Goal: Task Accomplishment & Management: Manage account settings

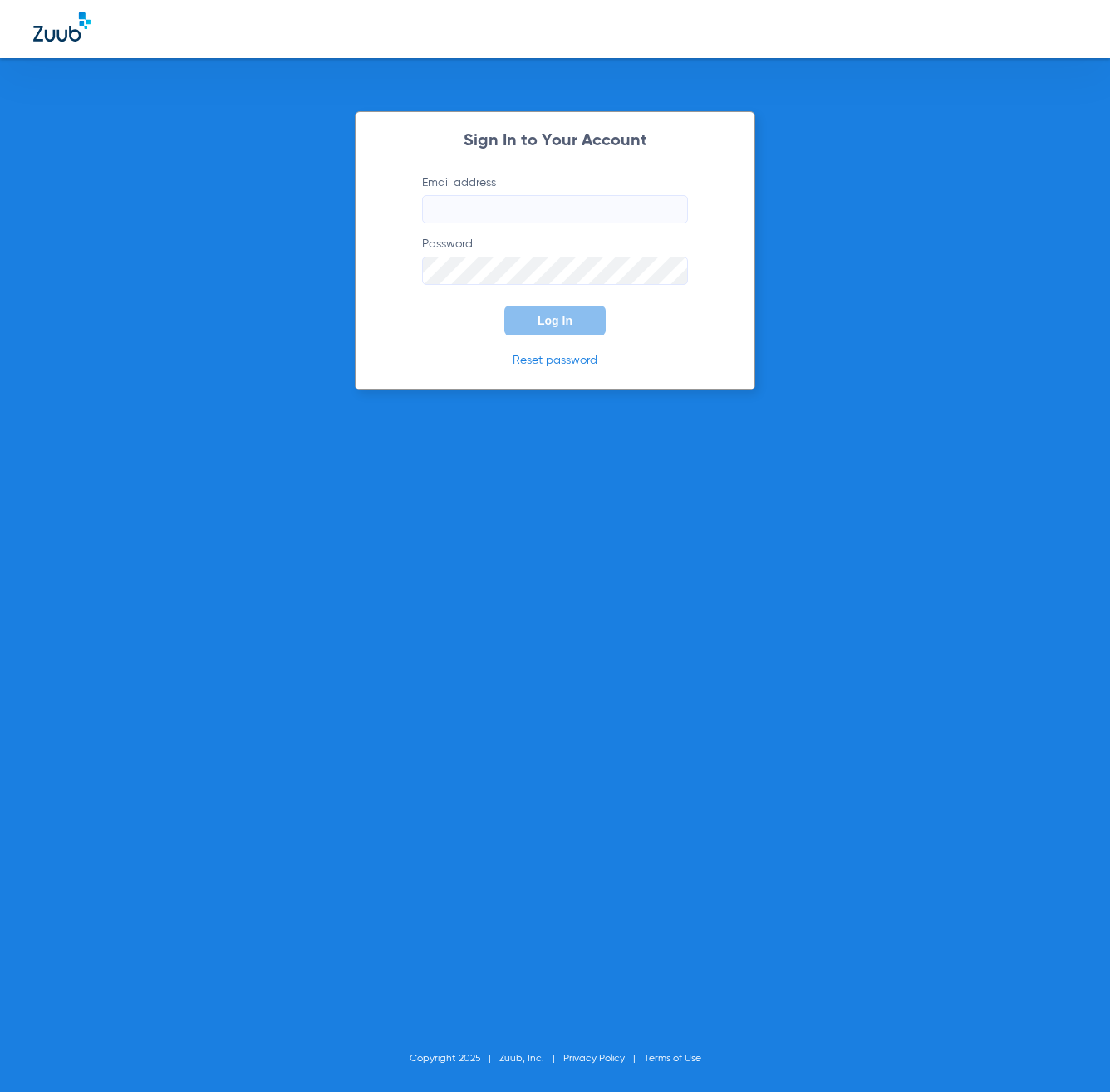
click at [495, 195] on input "Email address" at bounding box center [555, 209] width 266 height 28
click at [592, 215] on input "[EMAIL_ADDRESS][DOMAIN_NAME]" at bounding box center [555, 209] width 266 height 28
type input "[EMAIL_ADDRESS][DOMAIN_NAME]"
click at [505, 306] on button "Log In" at bounding box center [555, 321] width 101 height 30
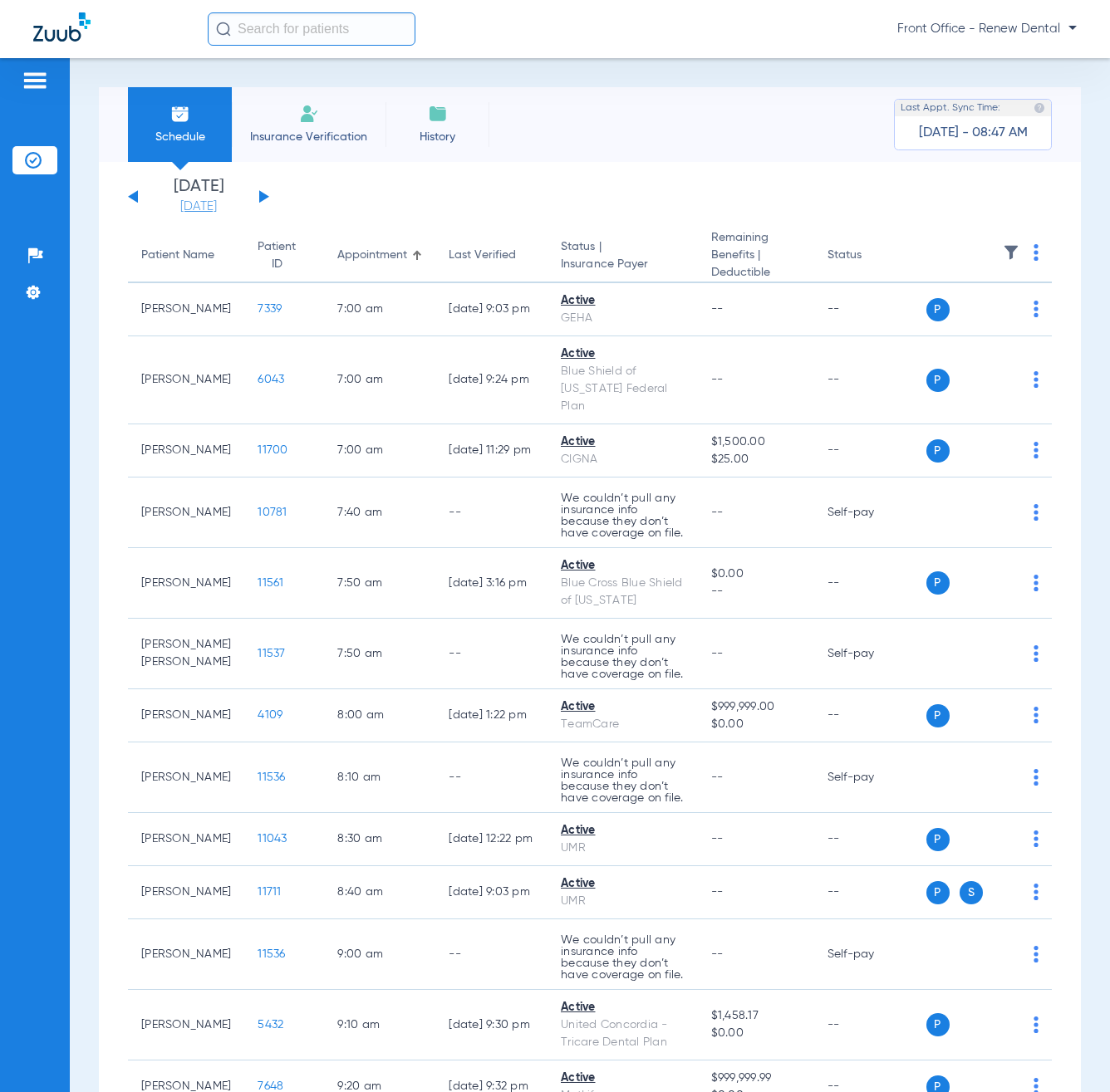
click at [218, 203] on link "[DATE]" at bounding box center [199, 207] width 100 height 17
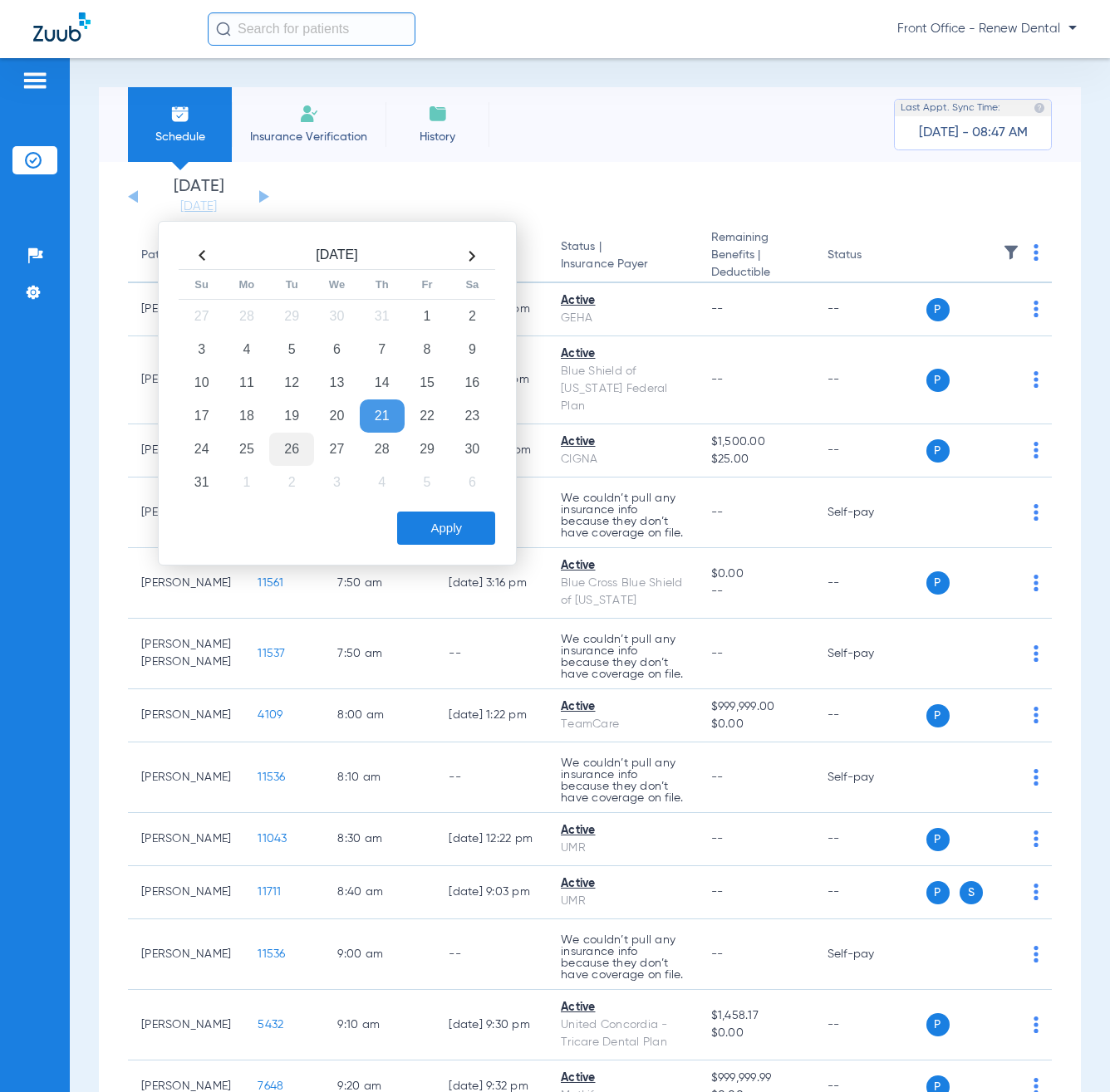
click at [289, 448] on td "26" at bounding box center [291, 449] width 45 height 33
click at [450, 533] on button "Apply" at bounding box center [446, 528] width 98 height 33
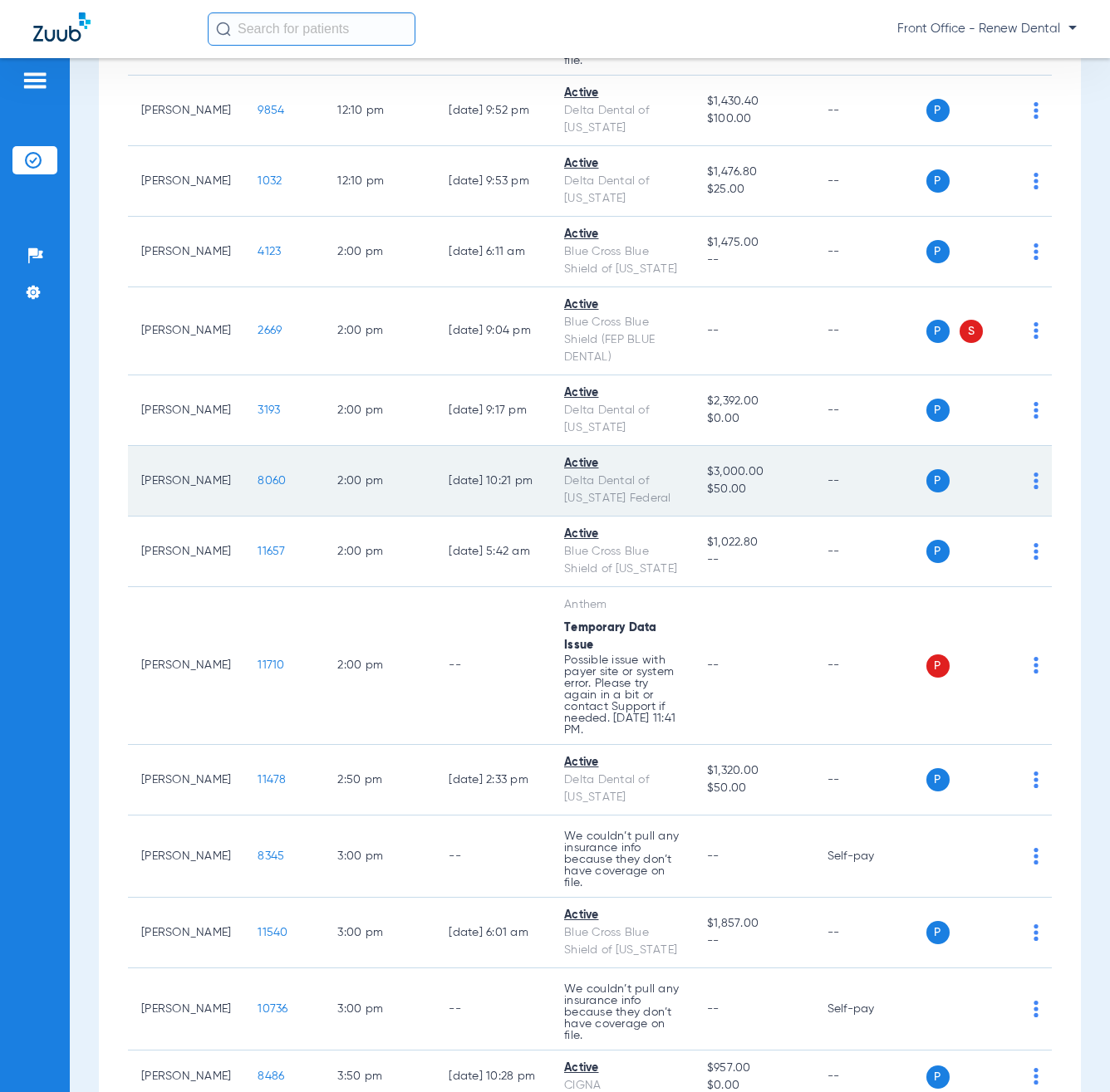
scroll to position [1827, 0]
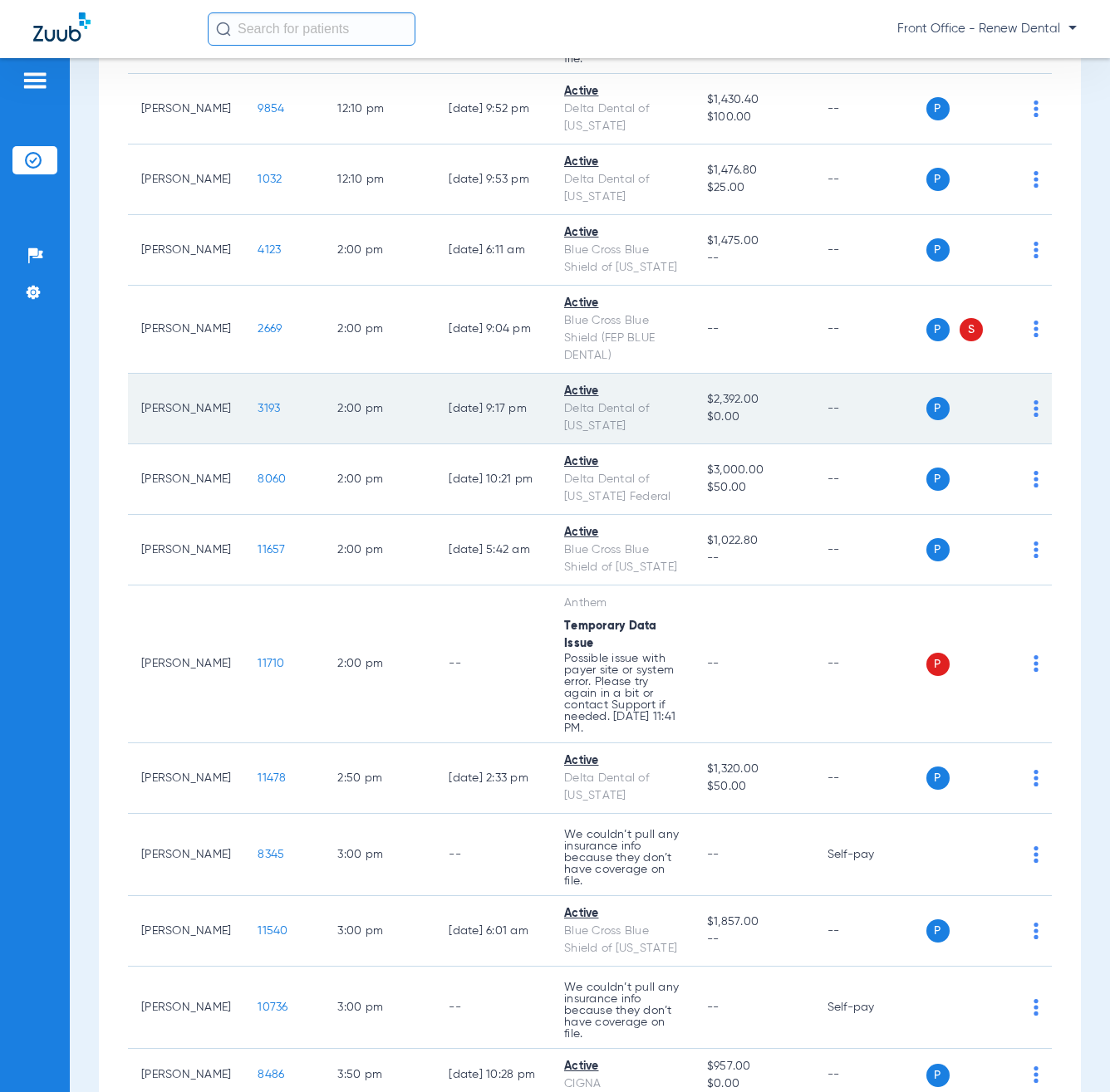
click at [195, 445] on td "[PERSON_NAME]" at bounding box center [186, 409] width 116 height 71
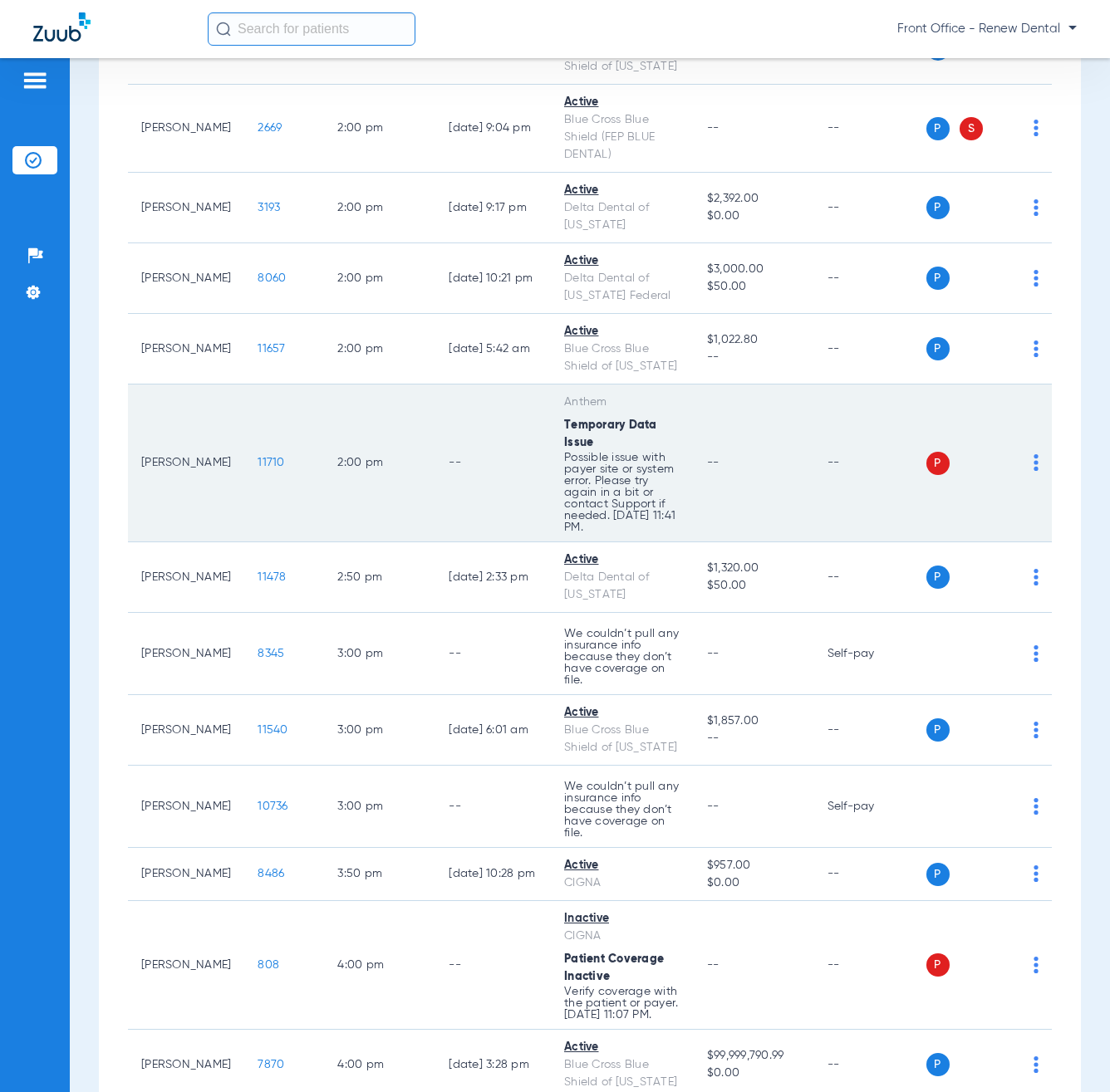
scroll to position [2077, 0]
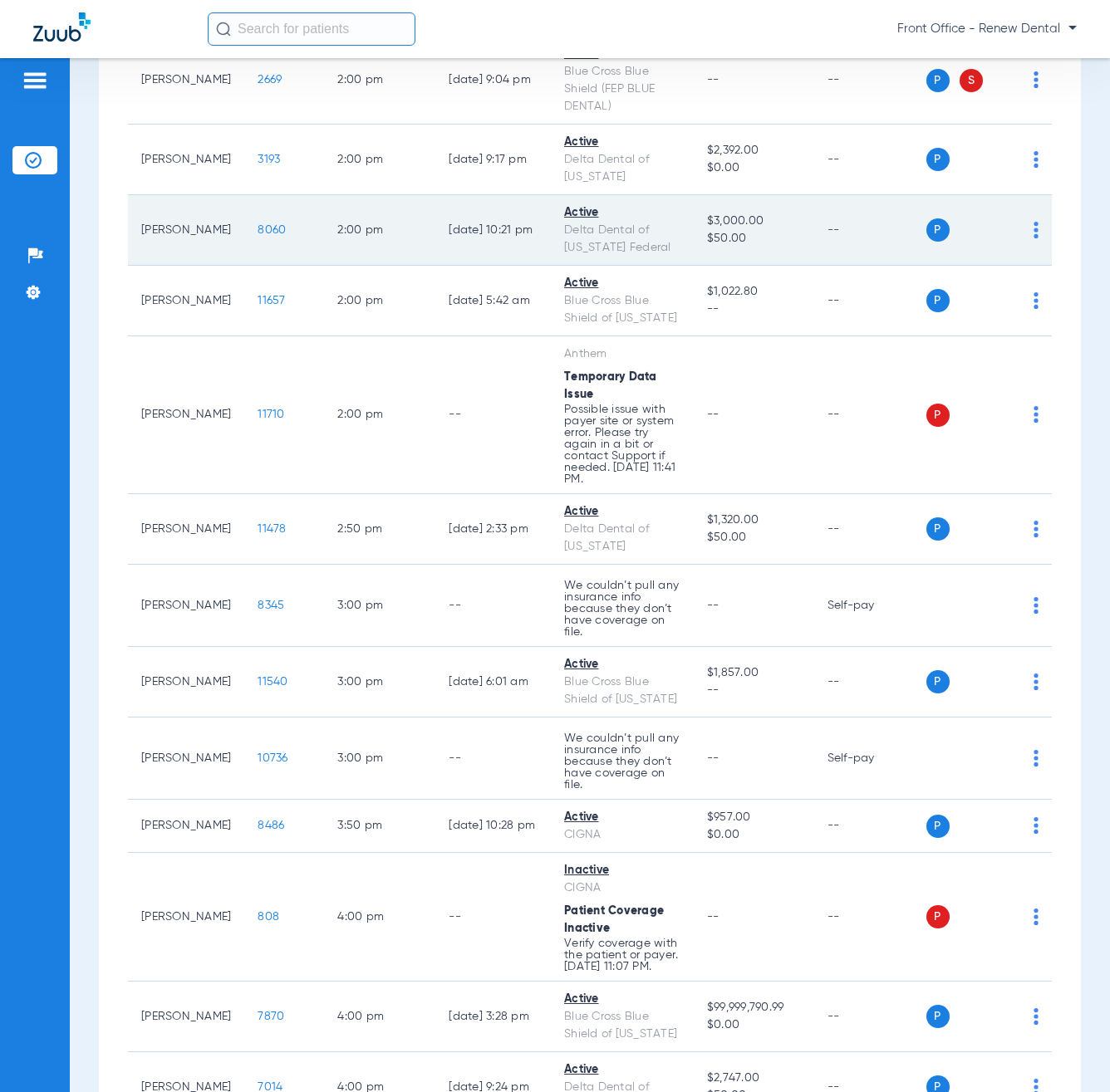
click at [187, 266] on td "[PERSON_NAME]" at bounding box center [186, 230] width 116 height 71
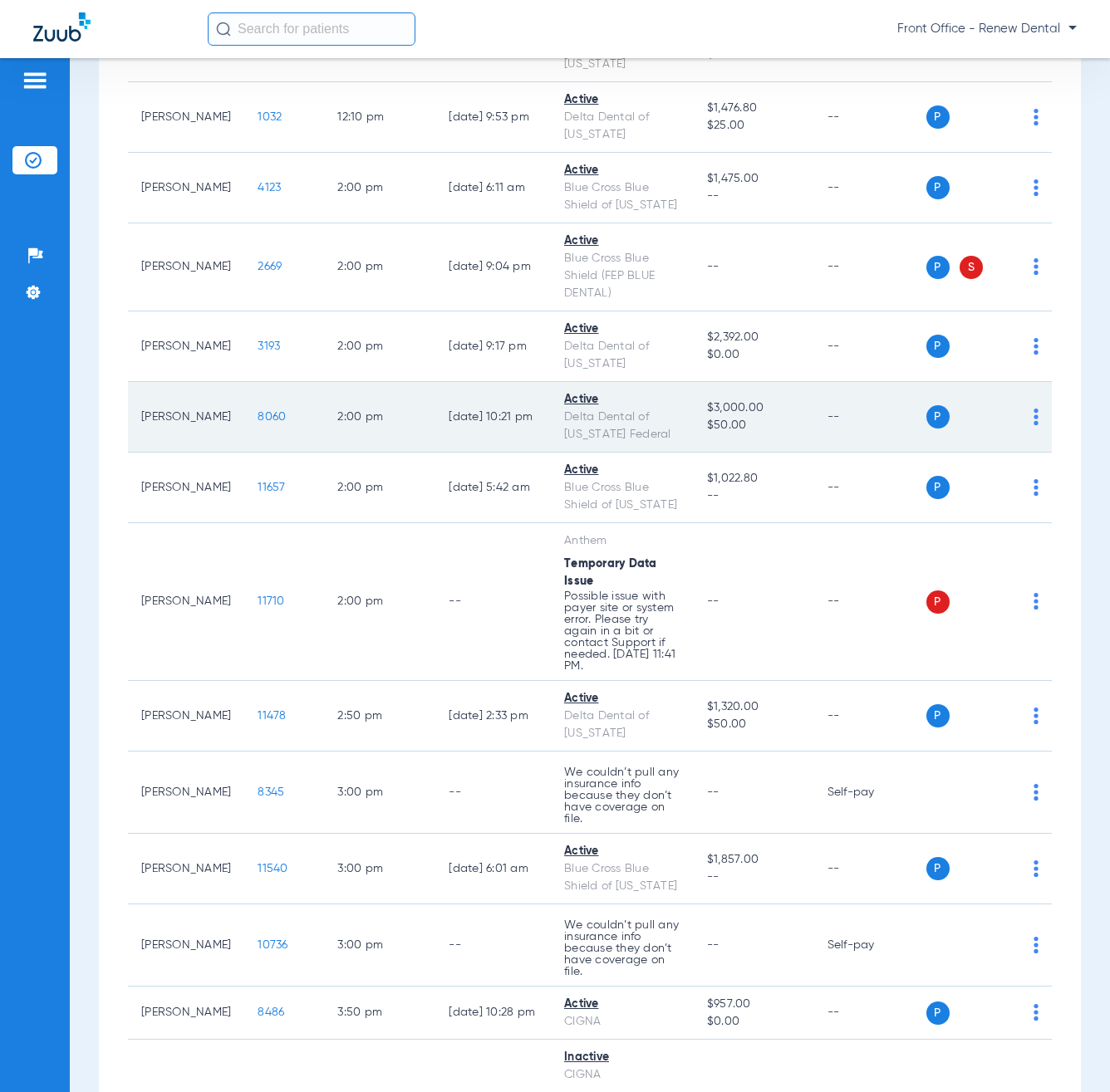
scroll to position [1827, 0]
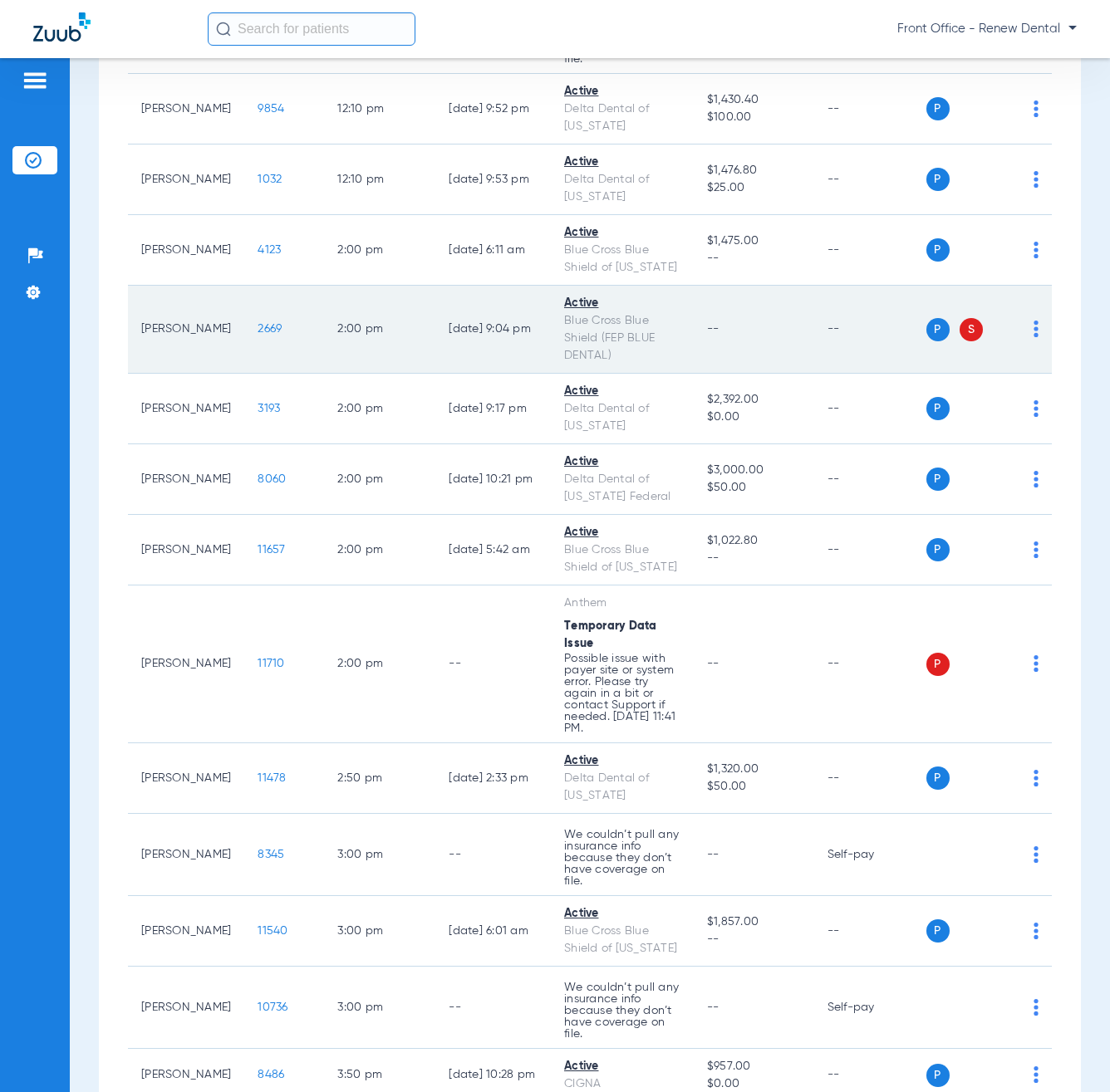
click at [207, 362] on td "[PERSON_NAME]" at bounding box center [186, 330] width 116 height 88
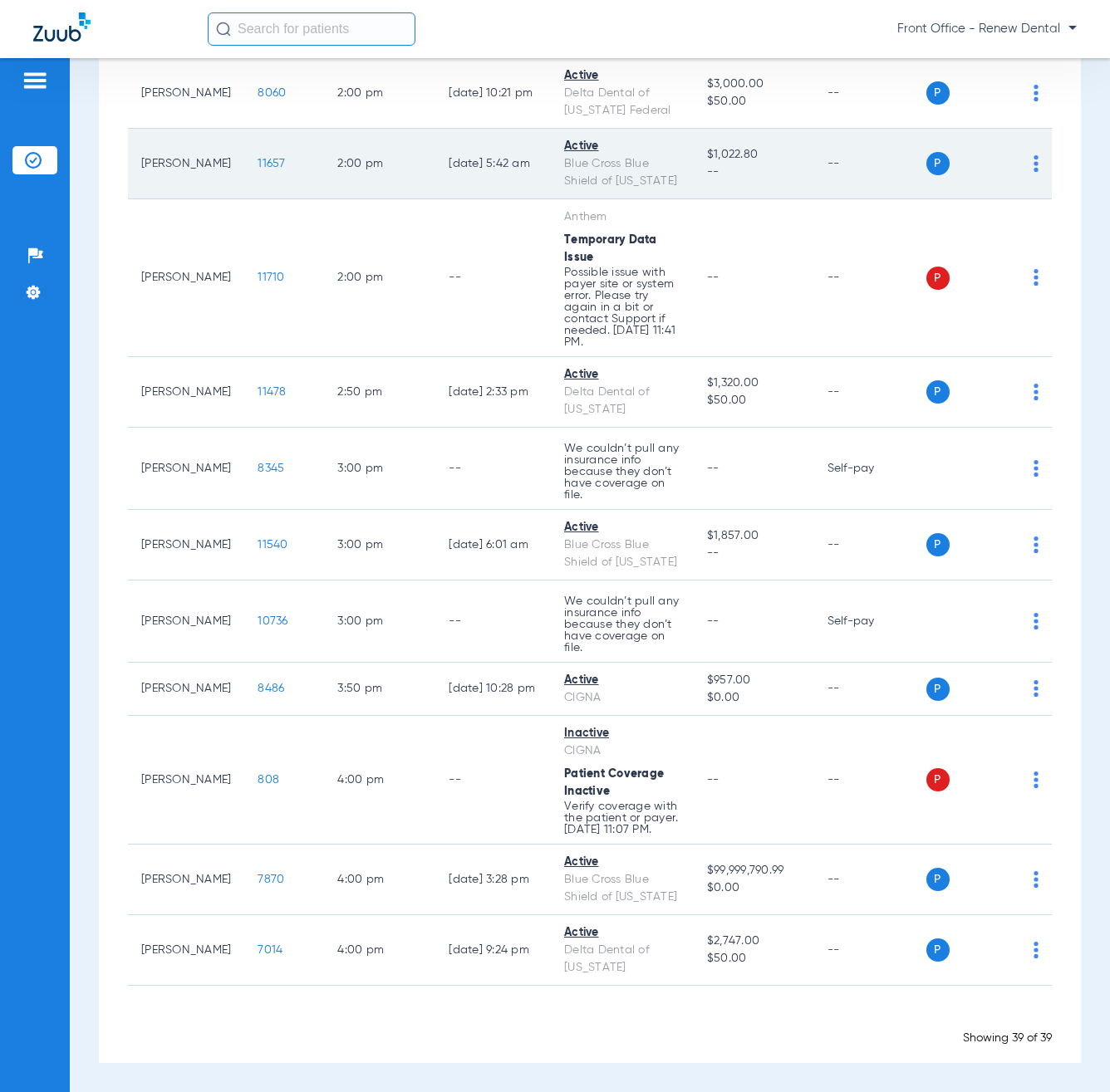
scroll to position [2266, 0]
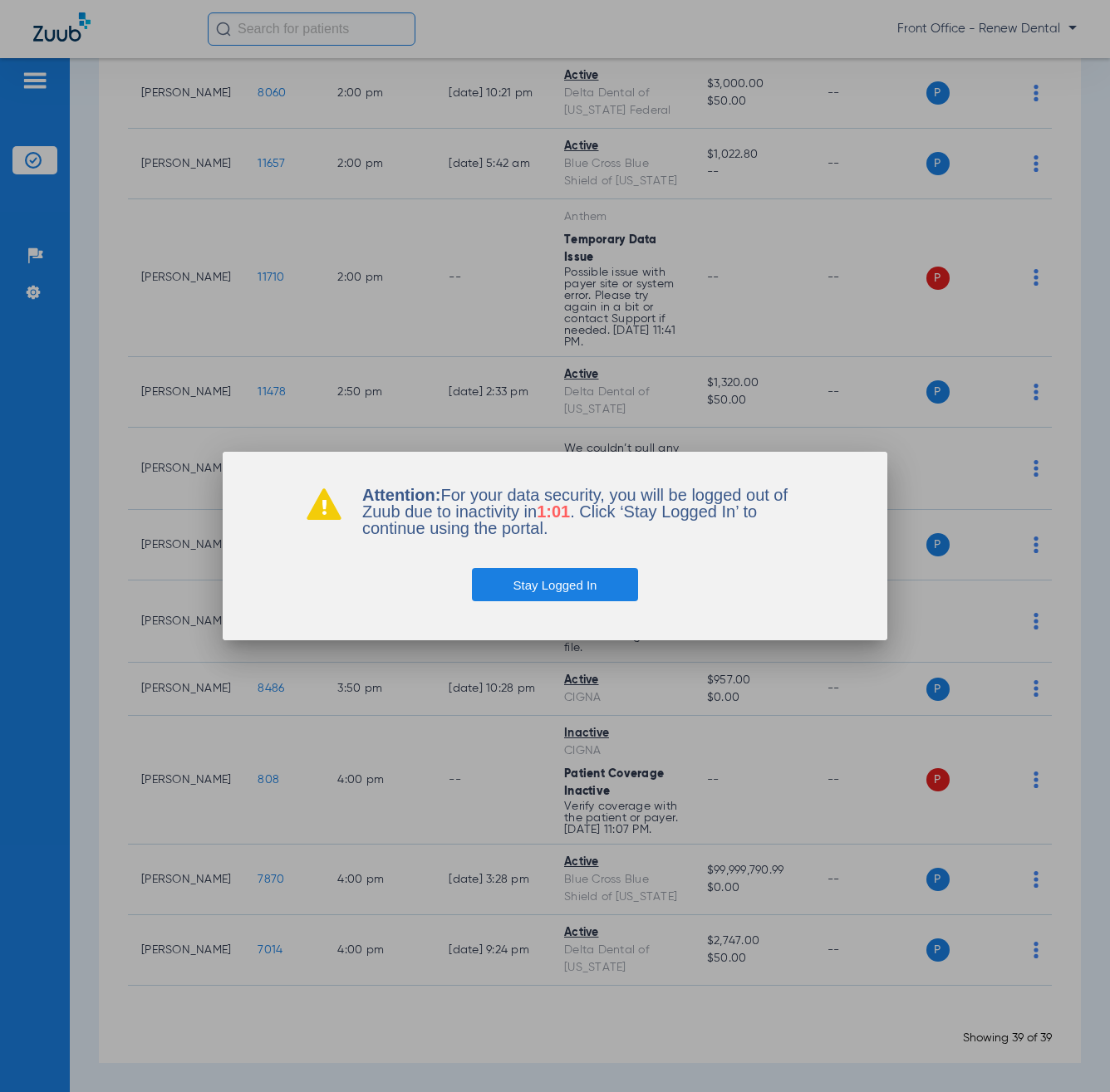
click at [599, 569] on button "Stay Logged In" at bounding box center [555, 584] width 167 height 33
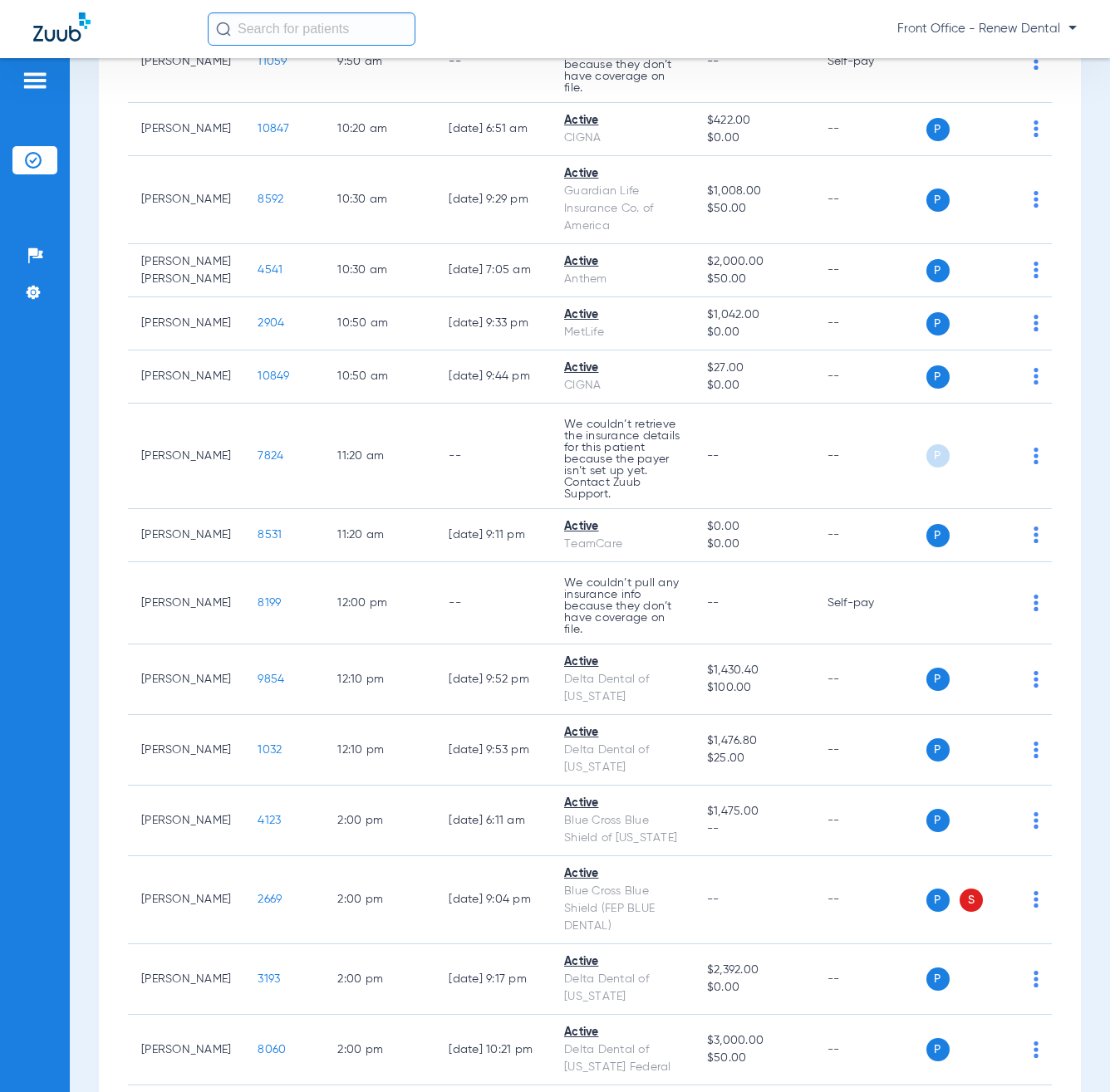
scroll to position [1020, 0]
